Goal: Task Accomplishment & Management: Complete application form

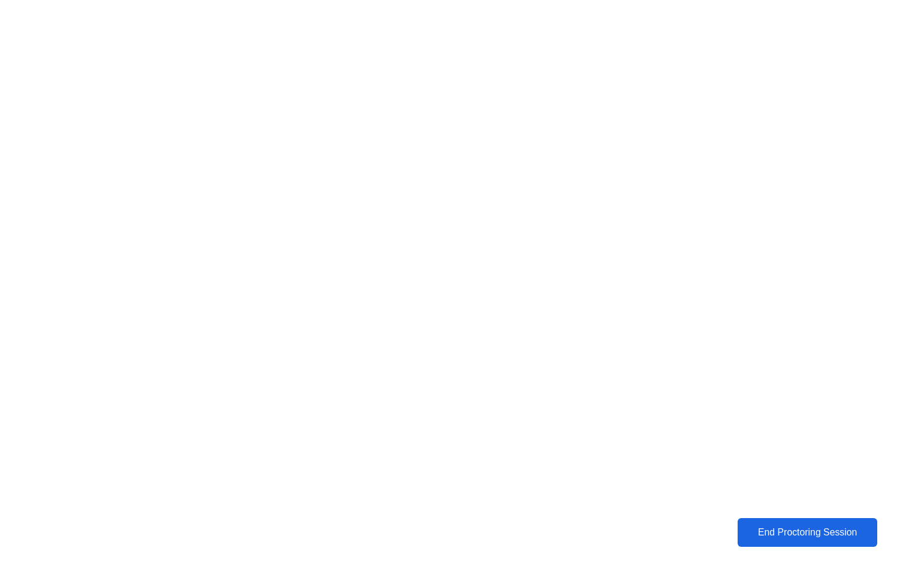
click at [819, 532] on div "End Proctoring Session" at bounding box center [807, 532] width 132 height 11
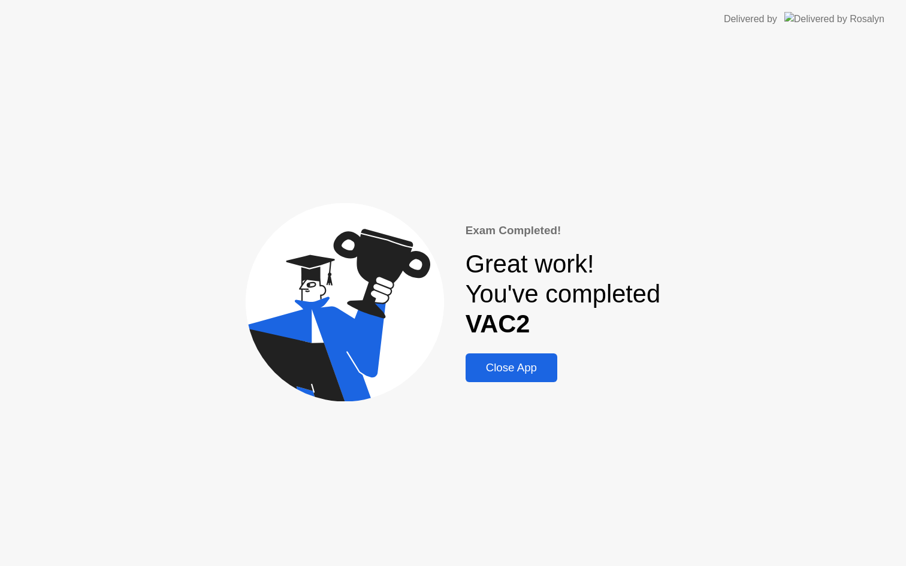
click at [518, 364] on div "Close App" at bounding box center [511, 367] width 84 height 13
